Goal: Transaction & Acquisition: Download file/media

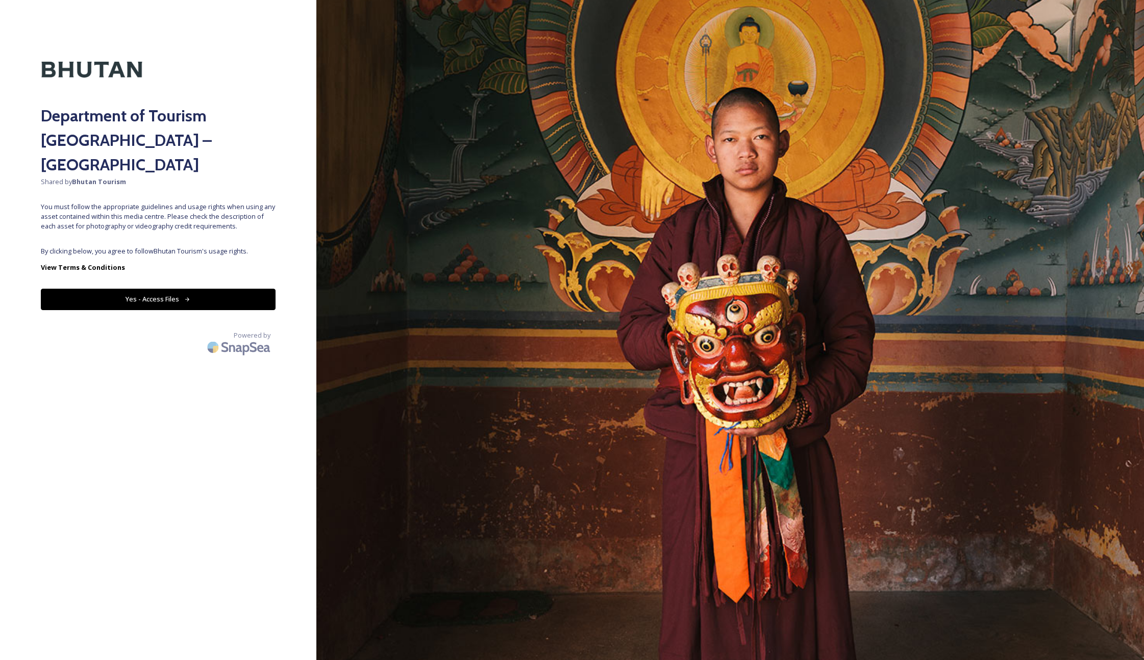
click at [156, 289] on button "Yes - Access Files" at bounding box center [158, 299] width 235 height 21
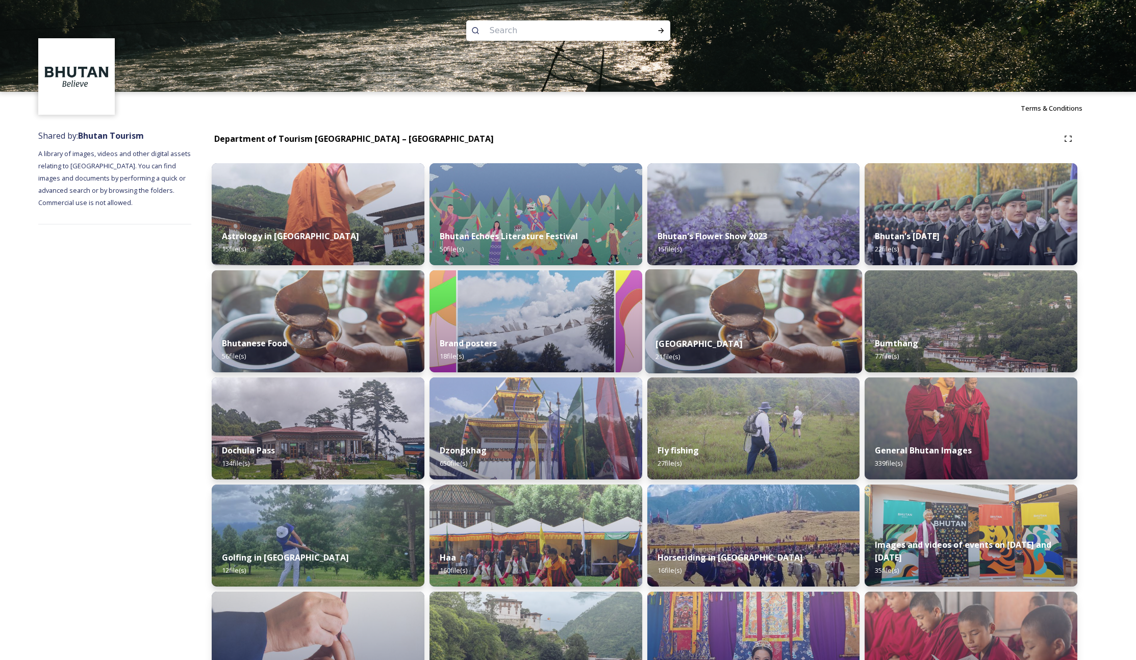
scroll to position [442, 0]
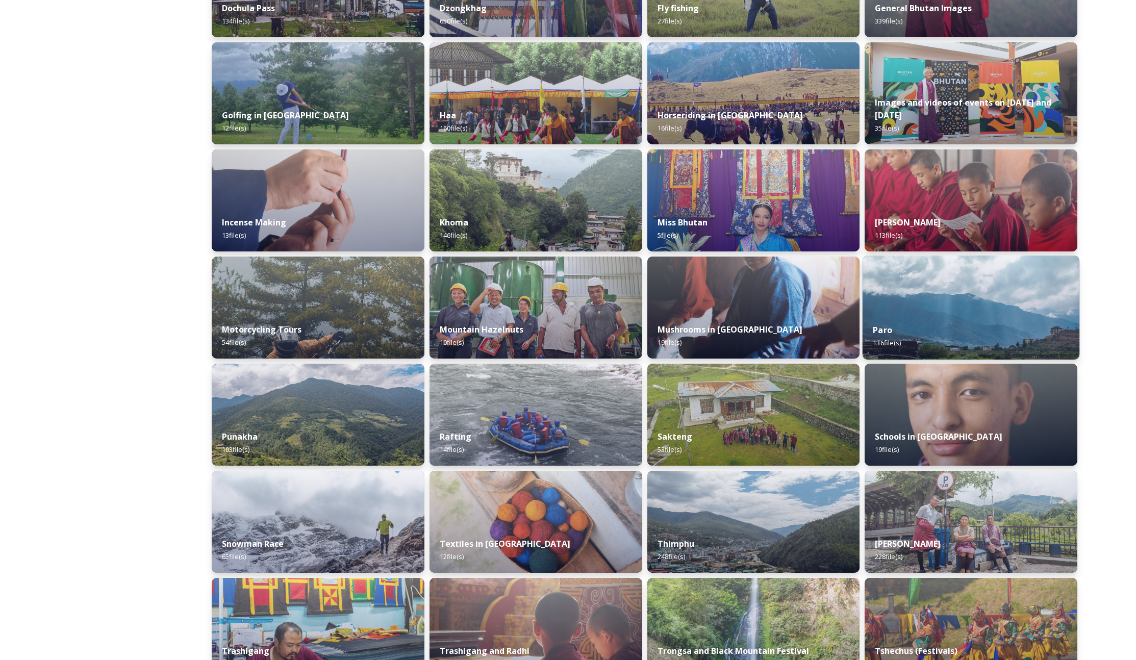
click at [923, 317] on div "Paro 136 file(s)" at bounding box center [971, 336] width 217 height 46
click at [903, 324] on div "Paro 136 file(s)" at bounding box center [971, 336] width 217 height 46
click at [888, 343] on span "136 file(s)" at bounding box center [887, 342] width 28 height 9
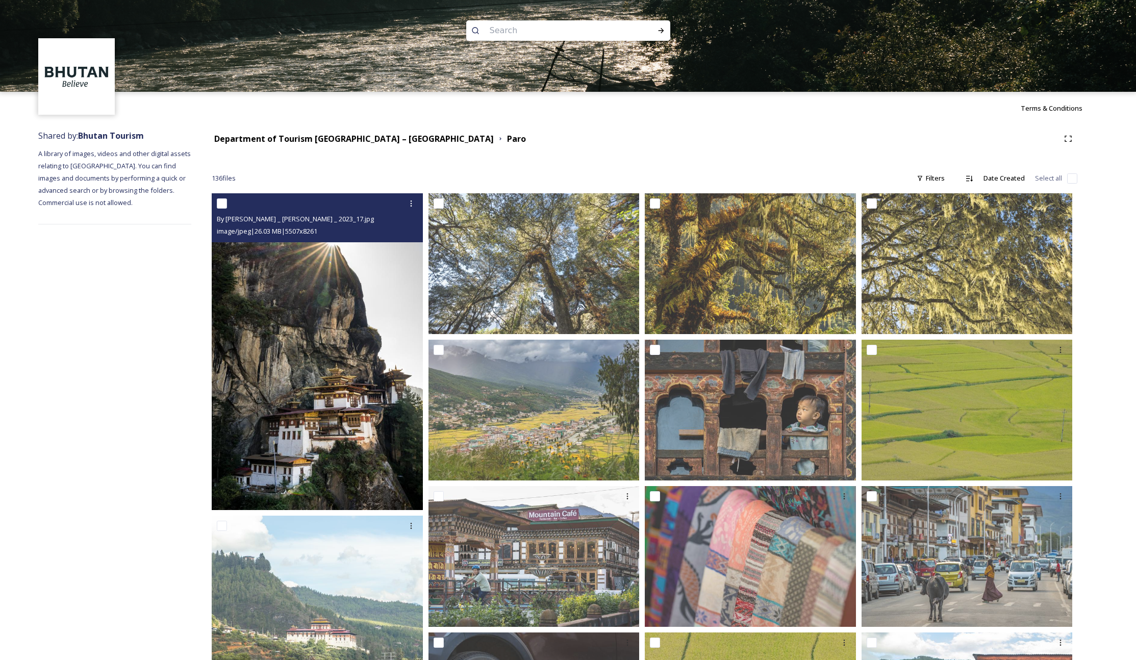
click at [352, 306] on img at bounding box center [317, 351] width 211 height 317
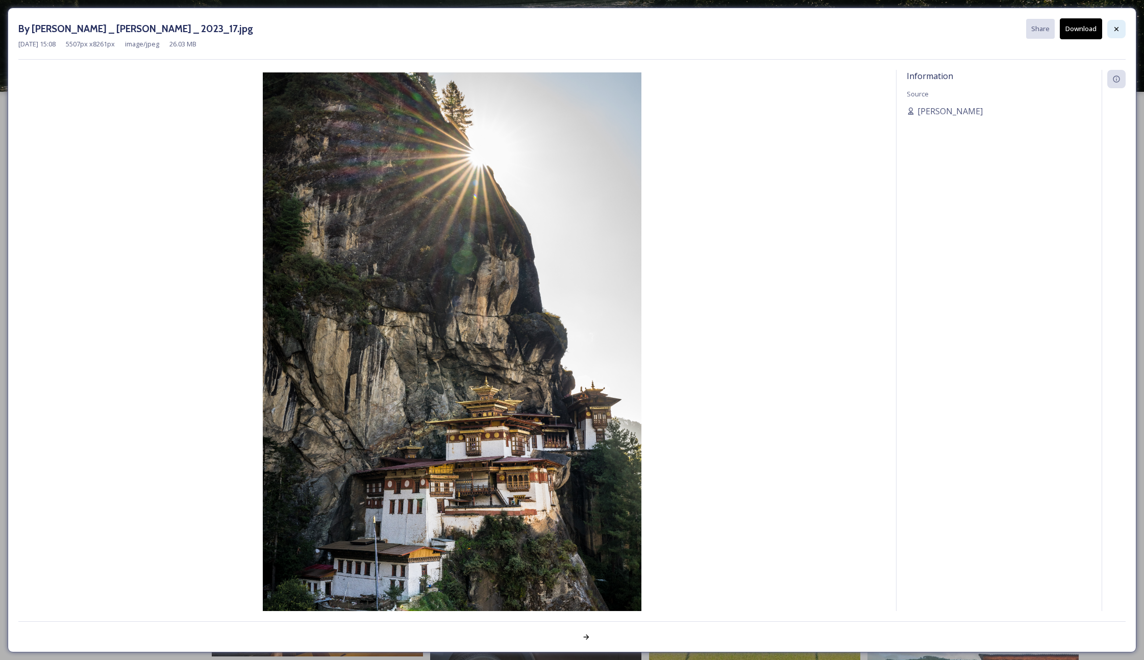
click at [1116, 30] on icon at bounding box center [1116, 29] width 8 height 8
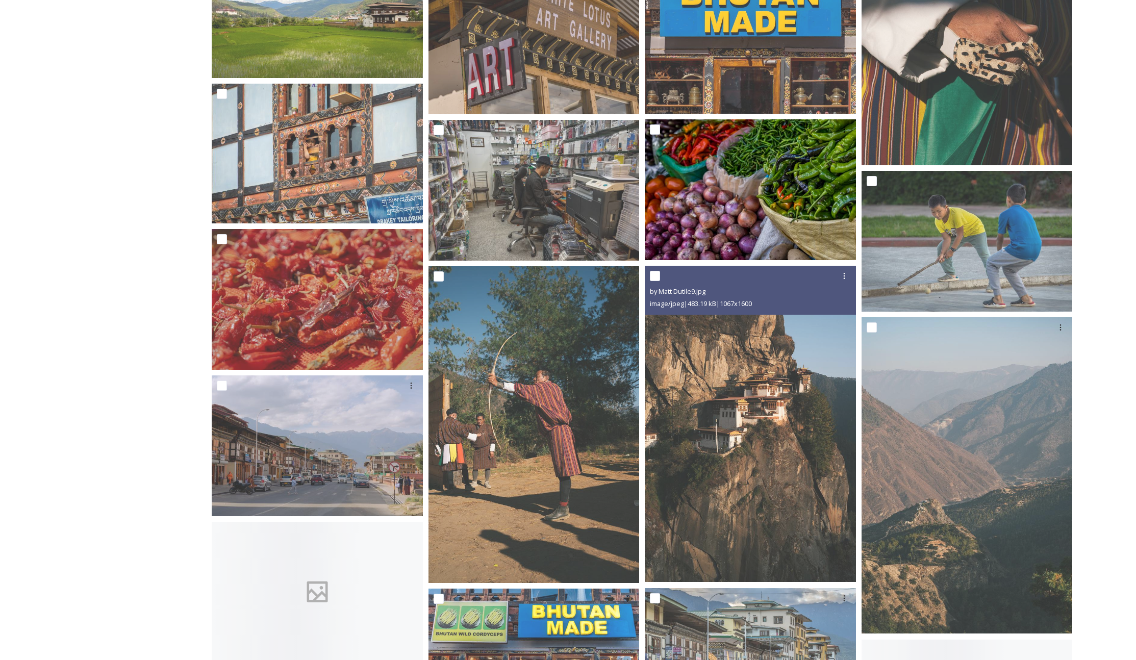
scroll to position [3817, 0]
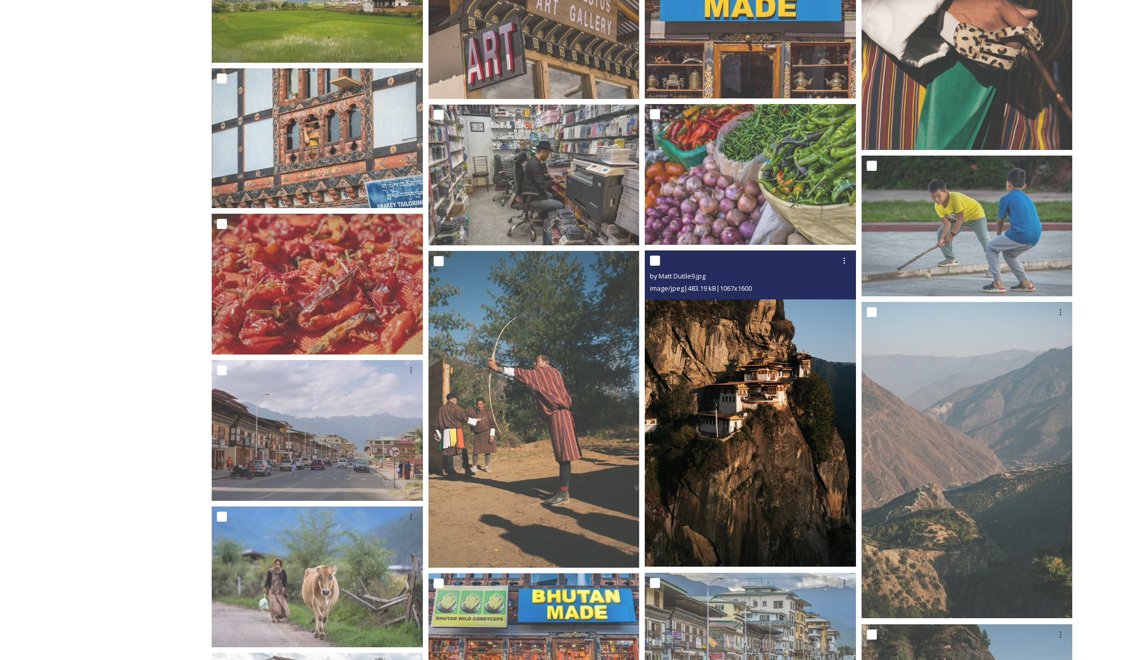
click at [730, 388] on img at bounding box center [750, 409] width 211 height 316
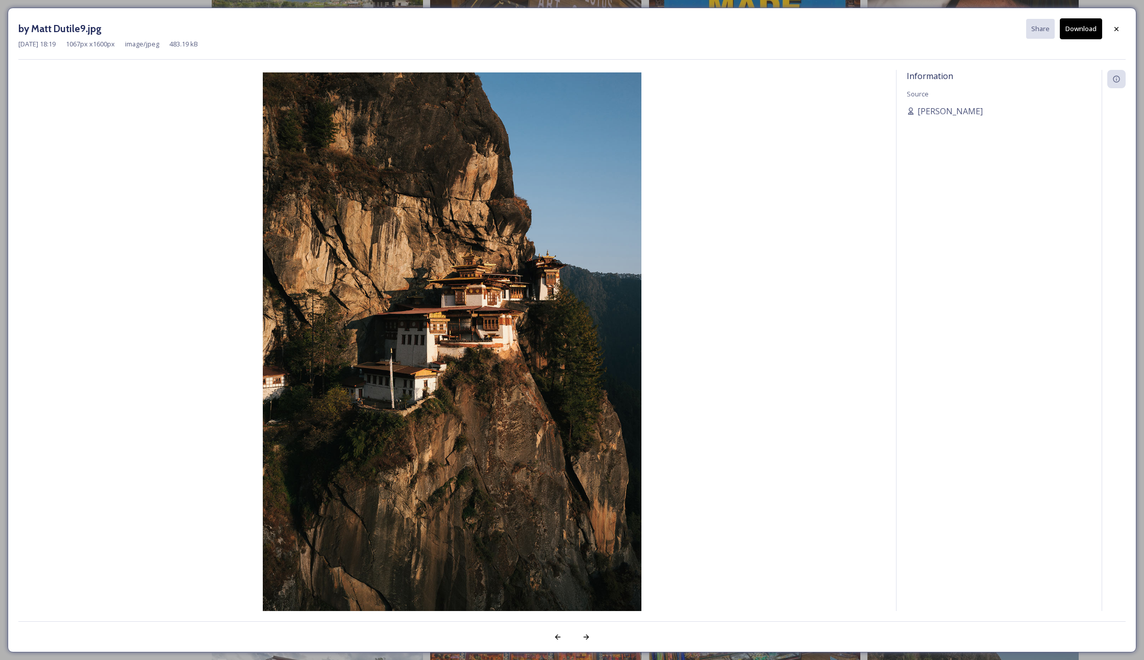
click at [1079, 32] on button "Download" at bounding box center [1081, 28] width 42 height 21
click at [1116, 29] on icon at bounding box center [1116, 29] width 4 height 4
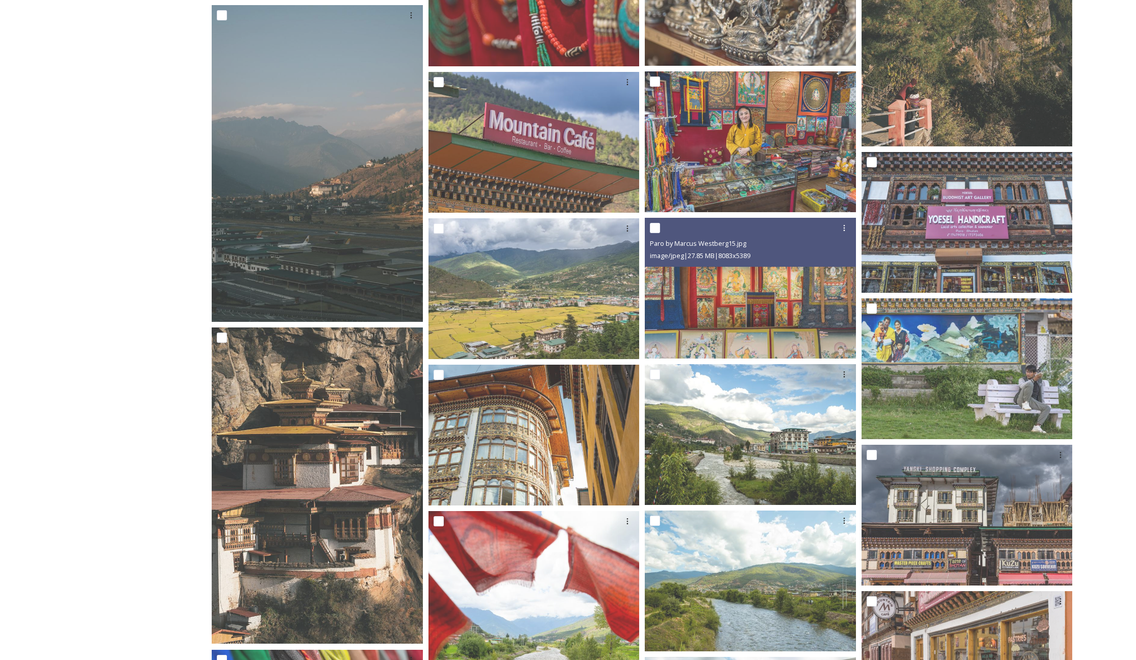
scroll to position [4754, 0]
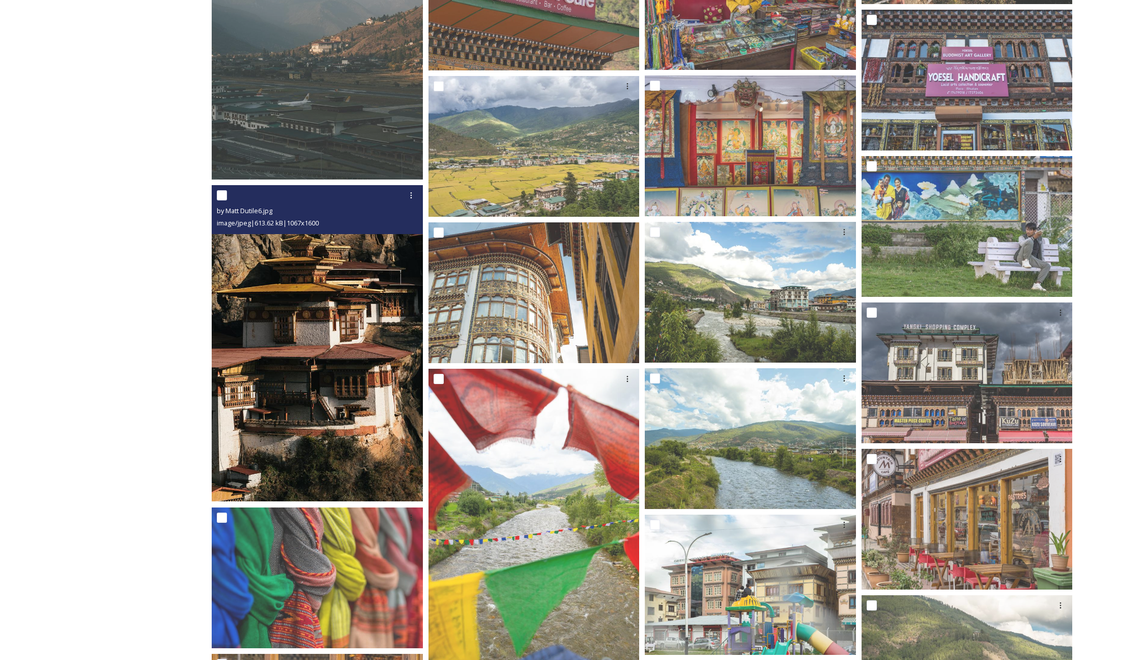
click at [337, 410] on img at bounding box center [317, 343] width 211 height 316
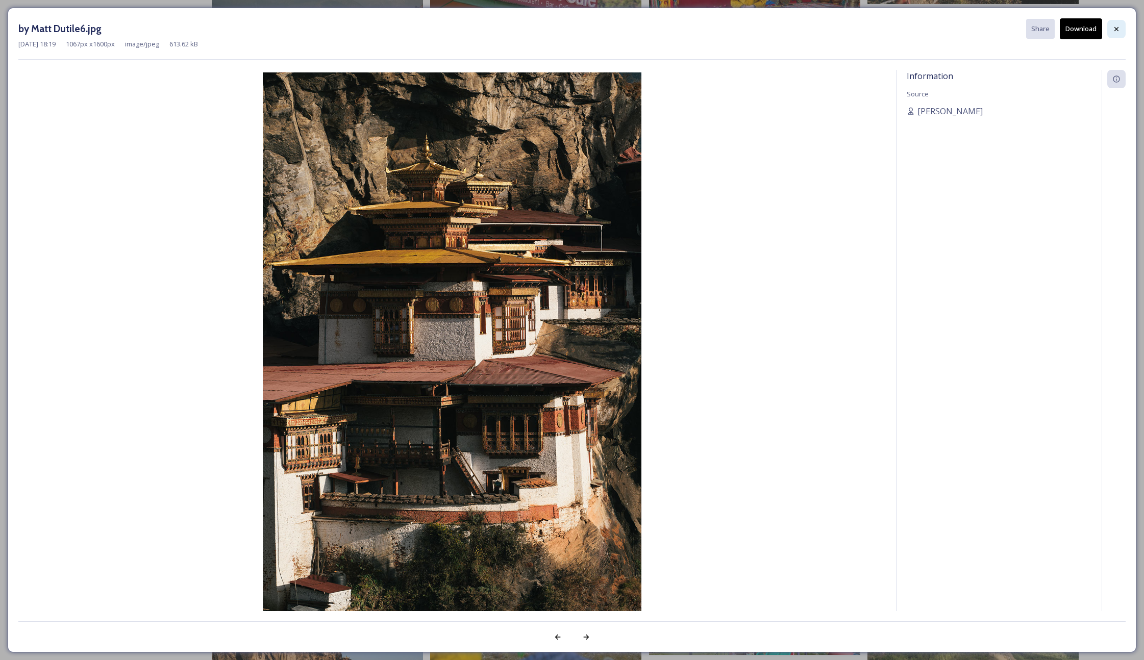
click at [1115, 28] on icon at bounding box center [1116, 29] width 4 height 4
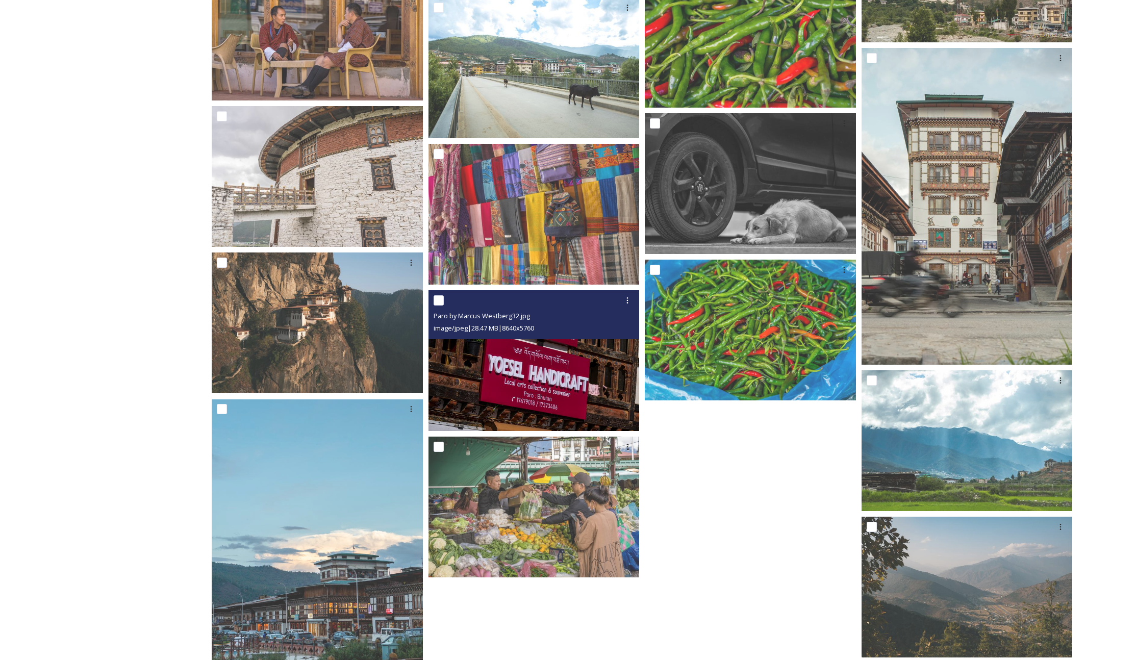
scroll to position [5478, 0]
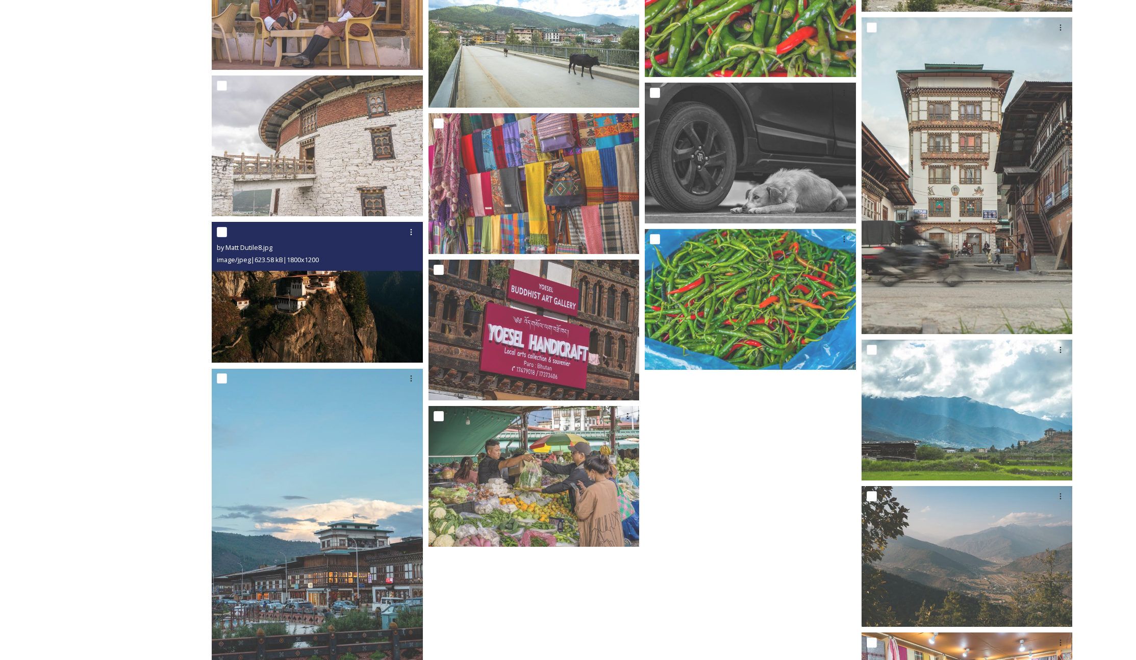
click at [338, 328] on img at bounding box center [317, 292] width 211 height 141
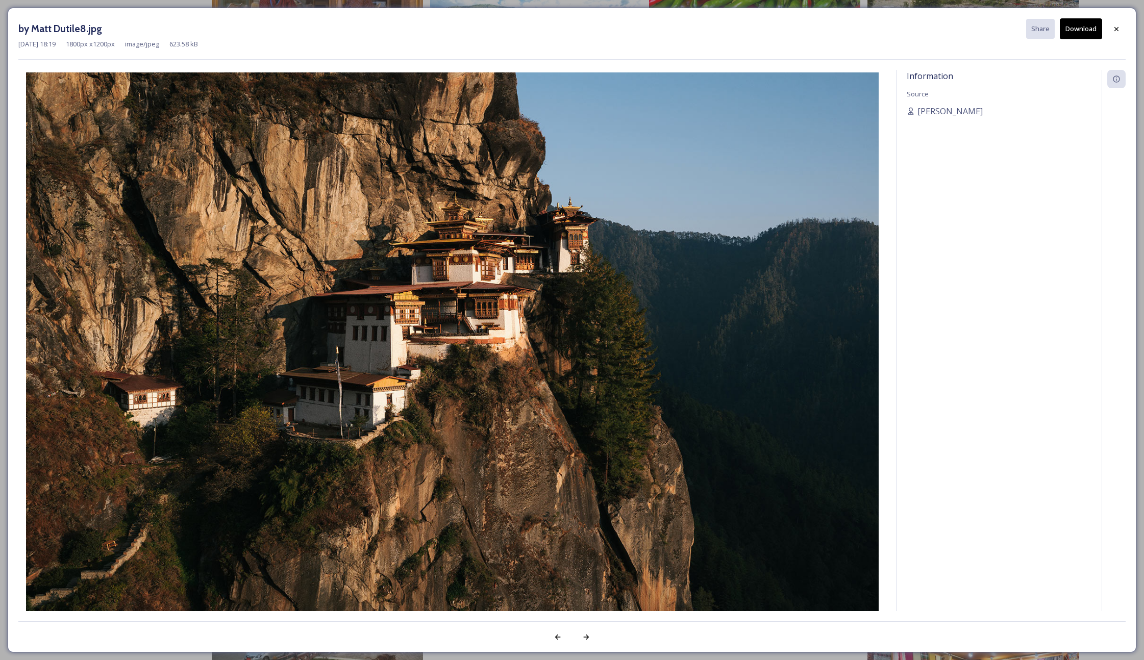
click at [1083, 32] on button "Download" at bounding box center [1081, 28] width 42 height 21
click at [1120, 29] on div at bounding box center [1116, 29] width 18 height 18
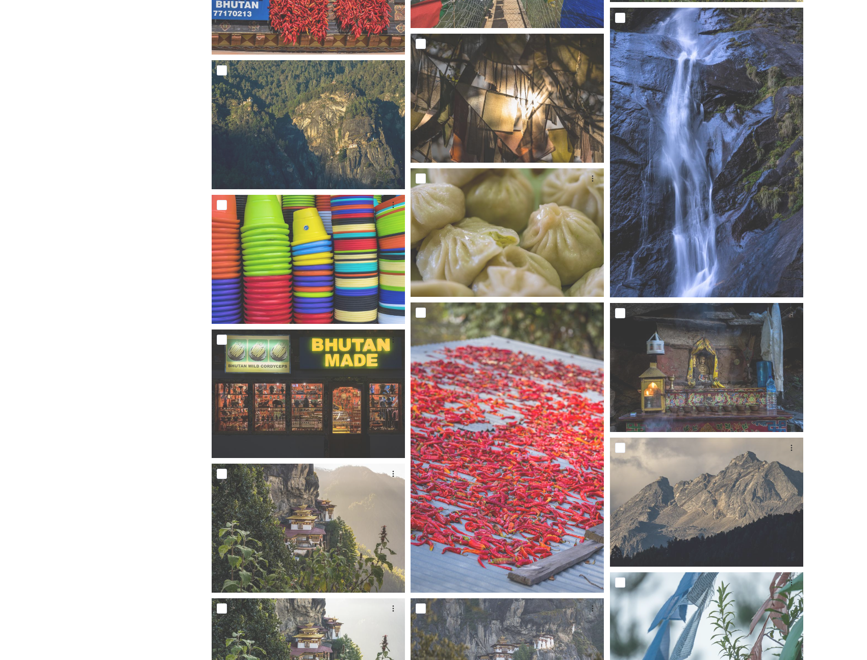
scroll to position [2577, 0]
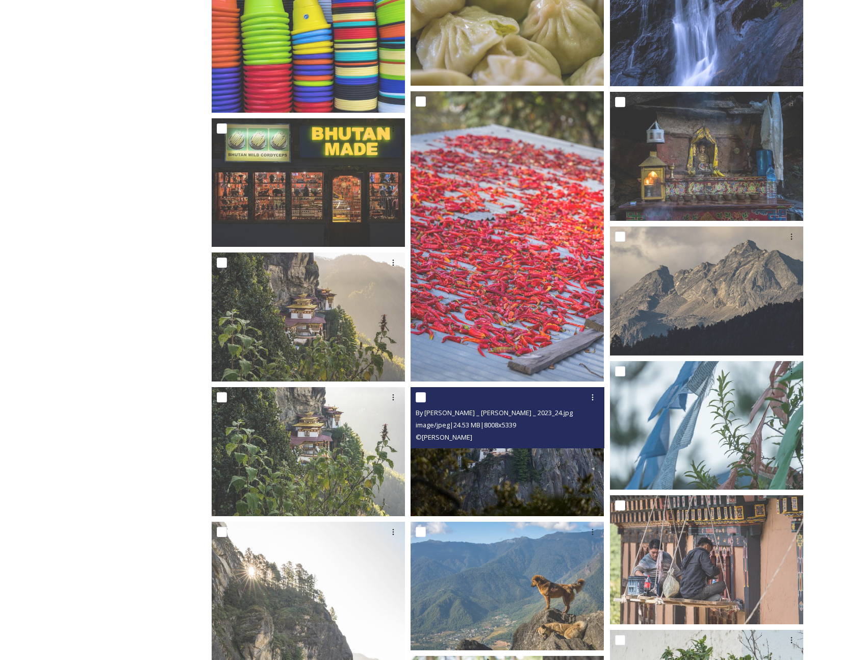
click at [512, 456] on img at bounding box center [507, 451] width 193 height 129
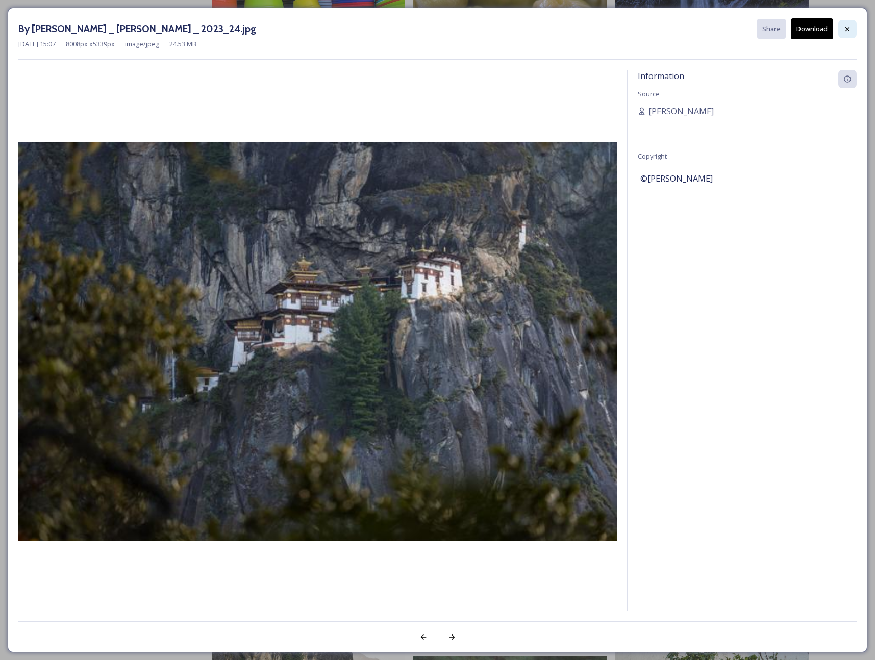
click at [854, 27] on div at bounding box center [847, 29] width 18 height 18
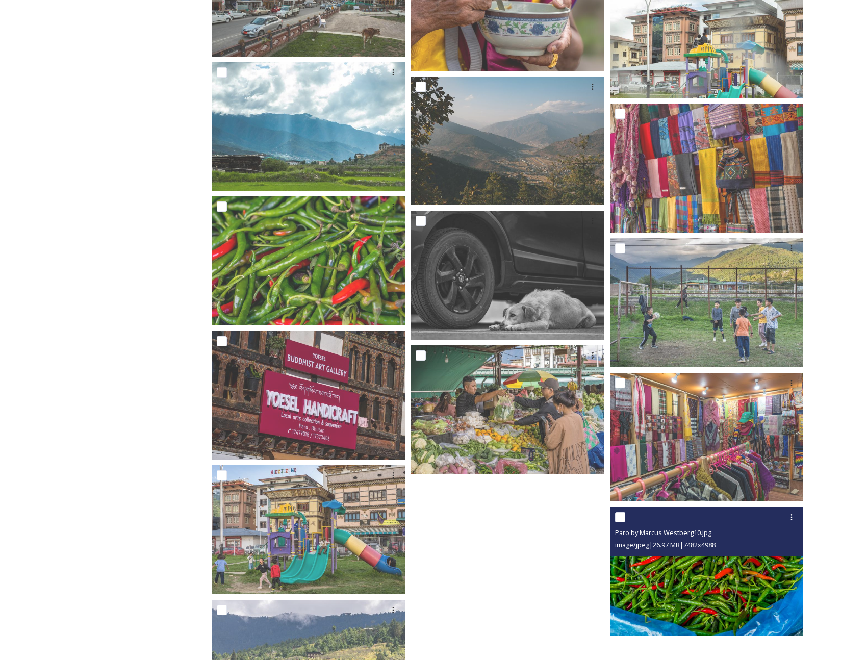
scroll to position [7147, 0]
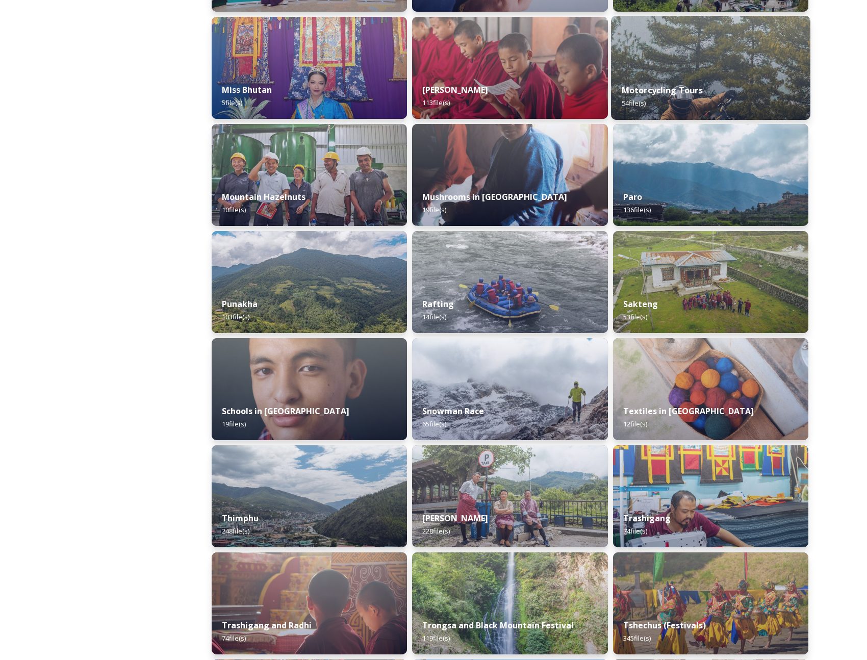
scroll to position [14, 0]
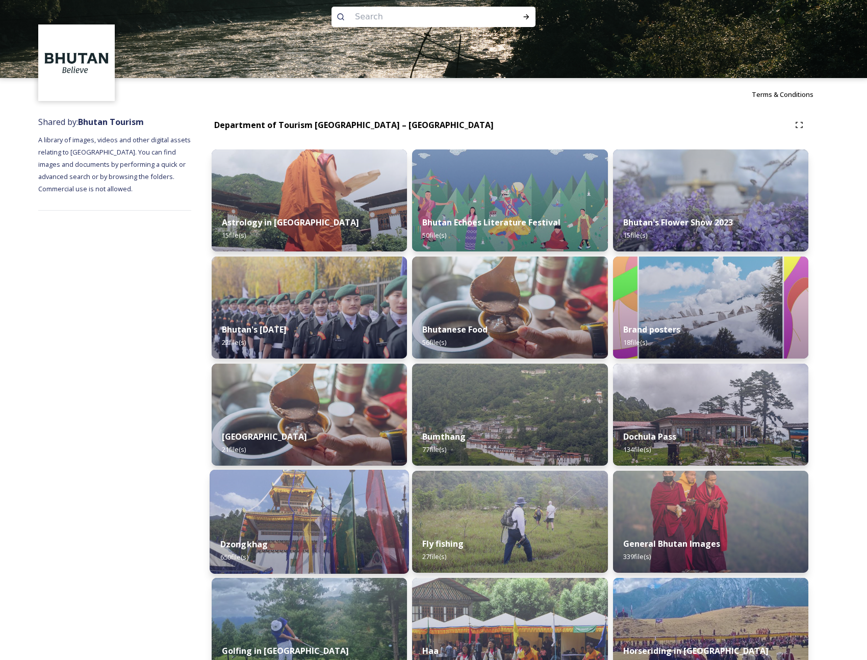
click at [313, 533] on div "Dzongkhag 650 file(s)" at bounding box center [310, 551] width 200 height 46
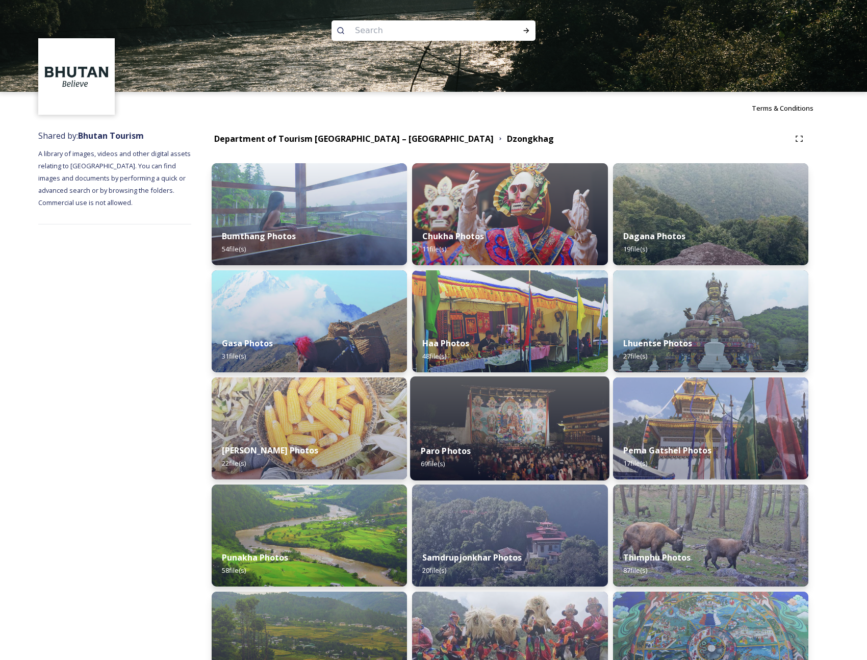
click at [491, 450] on div "Paro Photos 69 file(s)" at bounding box center [510, 457] width 200 height 46
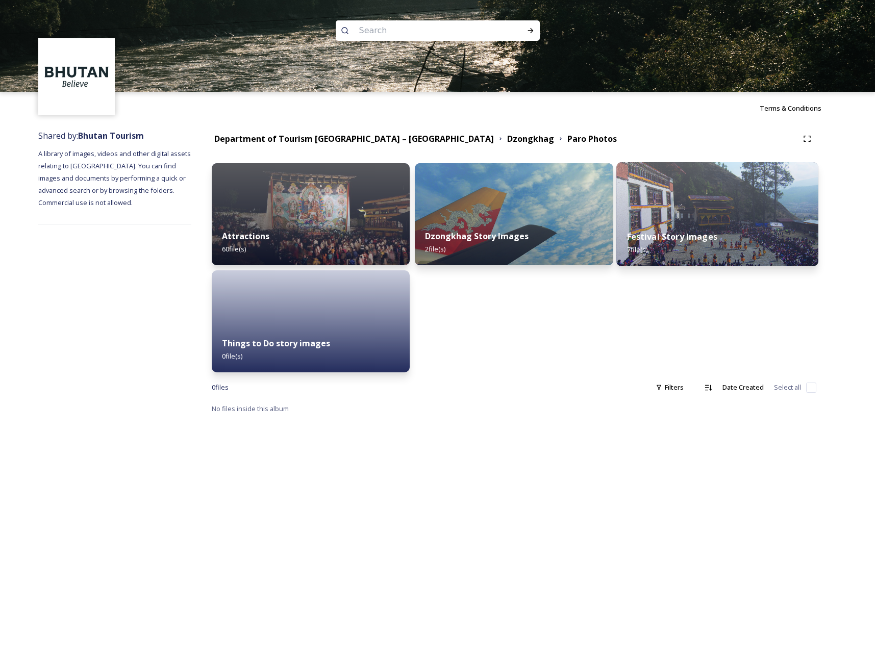
click at [682, 223] on div "Festival Story Images 7 file(s)" at bounding box center [717, 243] width 202 height 46
